Goal: Information Seeking & Learning: Understand process/instructions

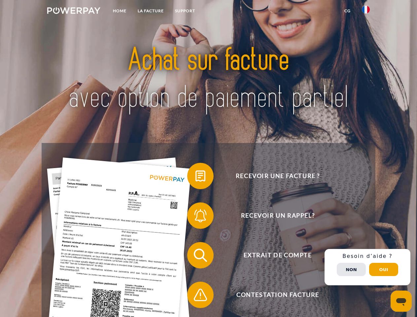
click at [74, 12] on img at bounding box center [73, 10] width 53 height 7
click at [366, 12] on img at bounding box center [366, 10] width 8 height 8
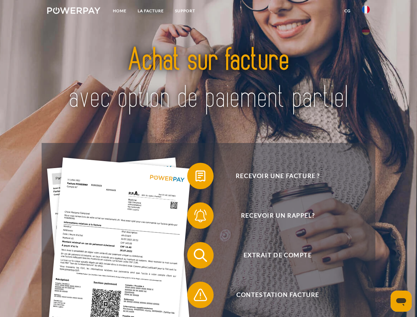
click at [347, 11] on link "CG" at bounding box center [346, 11] width 17 height 12
click at [195, 177] on span at bounding box center [190, 175] width 33 height 33
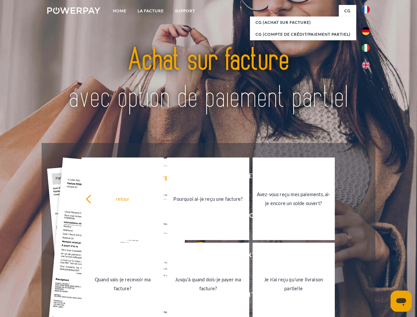
click at [195, 217] on div "Recevoir une facture ? Recevoir un rappel? Extrait de compte retour" at bounding box center [208, 275] width 333 height 264
click at [195, 256] on link "Jusqu'à quand dois-je payer ma facture?" at bounding box center [208, 283] width 82 height 82
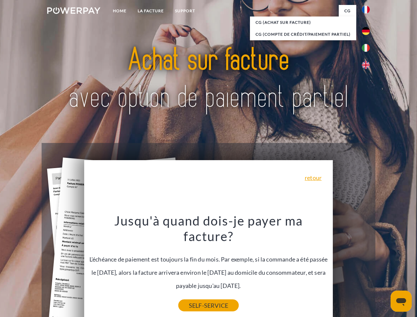
click at [195, 299] on link "SELF-SERVICE" at bounding box center [208, 305] width 60 height 12
click at [367, 267] on div "Recevoir une facture ? Recevoir un rappel? Extrait de compte retour" at bounding box center [208, 275] width 333 height 264
click at [351, 268] on span "Extrait de compte" at bounding box center [278, 255] width 162 height 26
click at [383, 269] on header "Home LA FACTURE Support" at bounding box center [208, 228] width 417 height 456
